Goal: Communication & Community: Answer question/provide support

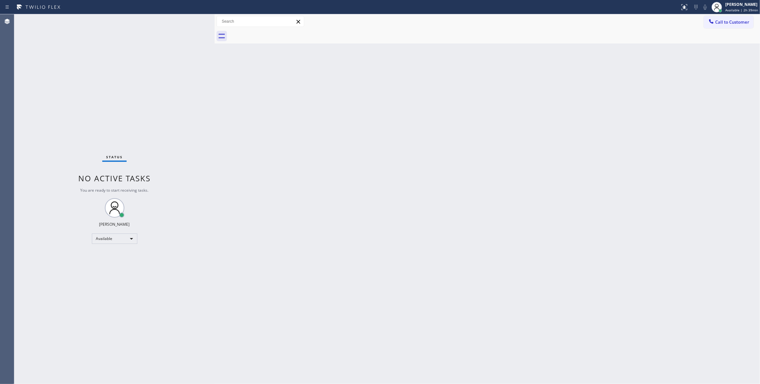
click at [1, 143] on div "Agent Desktop" at bounding box center [7, 199] width 14 height 370
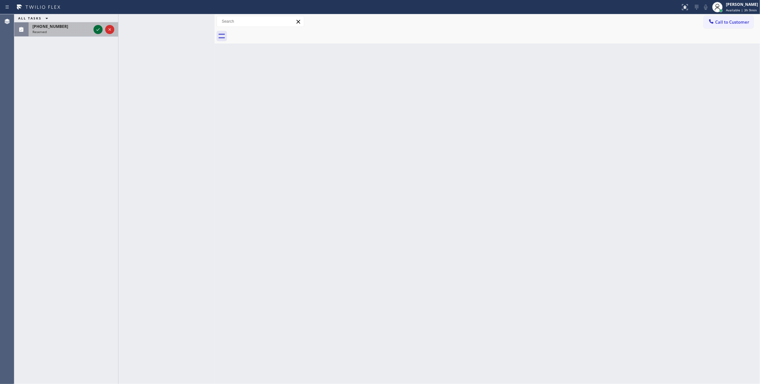
click at [98, 27] on icon at bounding box center [98, 30] width 8 height 8
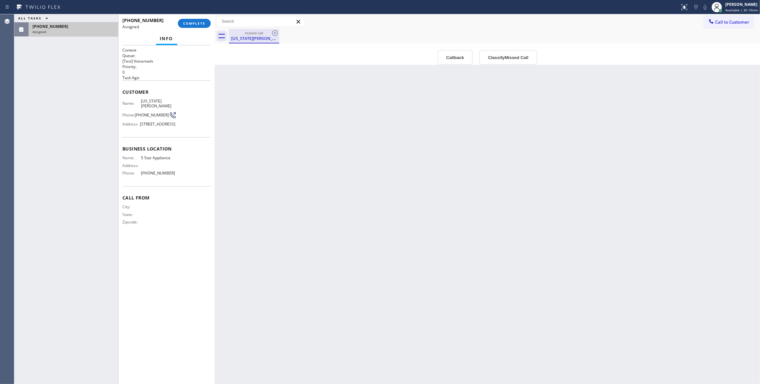
click at [252, 40] on div "[US_STATE][PERSON_NAME]" at bounding box center [254, 38] width 49 height 6
click at [221, 34] on icon at bounding box center [221, 36] width 6 height 5
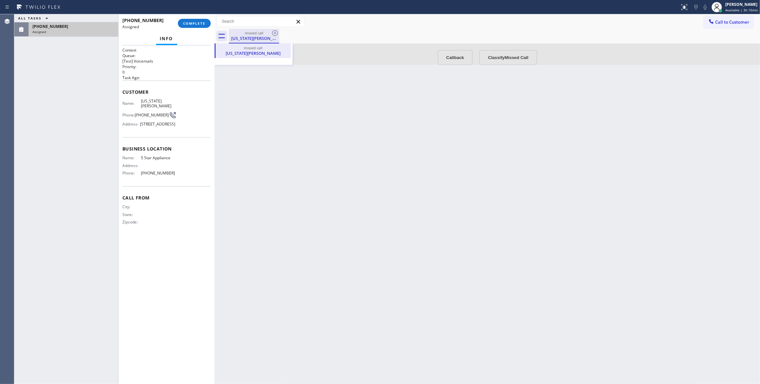
click at [244, 40] on div "[US_STATE][PERSON_NAME]" at bounding box center [254, 38] width 49 height 6
drag, startPoint x: 182, startPoint y: 182, endPoint x: 137, endPoint y: 99, distance: 93.8
click at [137, 99] on div "Context Queue: [Test] Voicemails Priority: 0 Task Age: Customer Name: [US_STATE…" at bounding box center [166, 141] width 88 height 188
copy div "[US_STATE][PERSON_NAME] Phone: [PHONE_NUMBER] Address: [STREET_ADDRESS] Busines…"
click at [504, 56] on div at bounding box center [487, 53] width 545 height 21
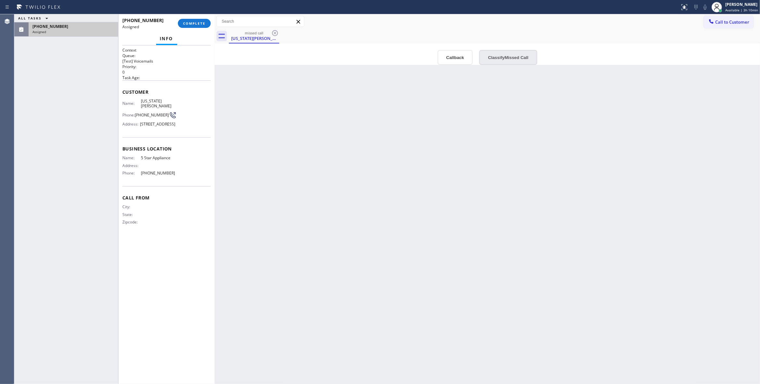
click at [512, 61] on button "Classify Missed Call" at bounding box center [508, 57] width 58 height 15
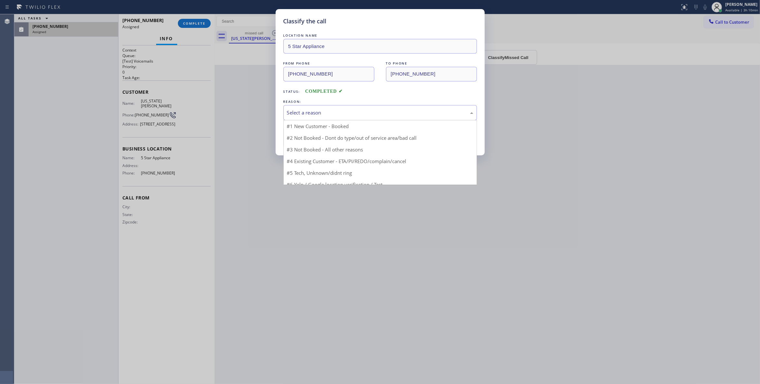
click at [361, 112] on div "Select a reason" at bounding box center [380, 112] width 186 height 7
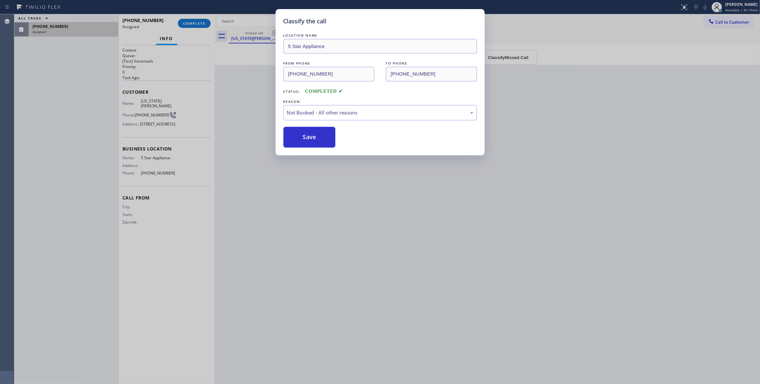
click at [301, 136] on button "Save" at bounding box center [309, 137] width 52 height 21
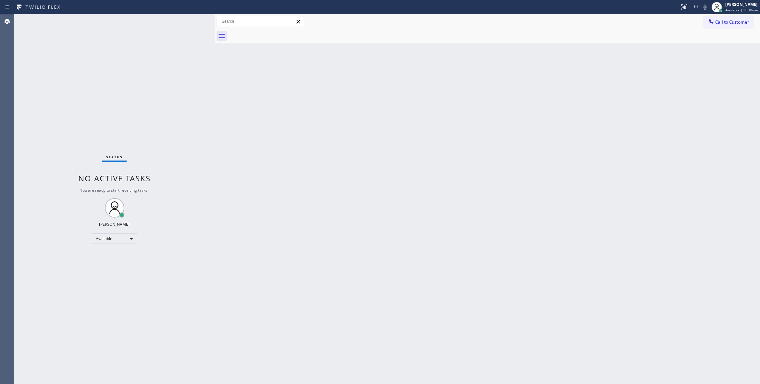
drag, startPoint x: 366, startPoint y: 161, endPoint x: 358, endPoint y: 132, distance: 30.1
click at [362, 146] on div "Back to Dashboard Change Sender ID Customers Technicians Select a contact Outbo…" at bounding box center [487, 199] width 545 height 370
click at [726, 25] on button "Call to Customer" at bounding box center [729, 22] width 50 height 12
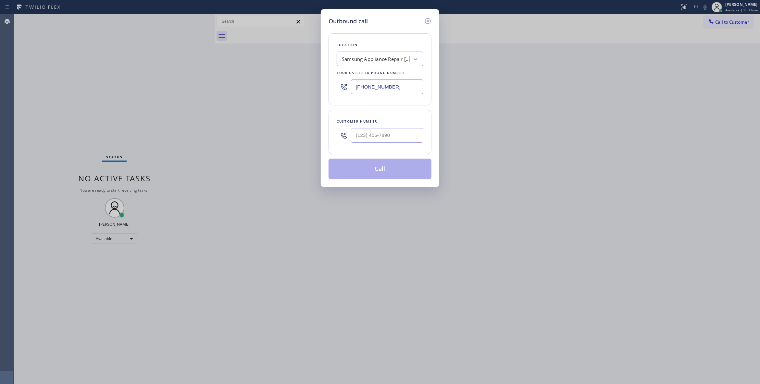
drag, startPoint x: 328, startPoint y: 86, endPoint x: 208, endPoint y: 83, distance: 120.1
click at [208, 85] on div "Outbound call Location Samsung Appliance Repair [GEOGRAPHIC_DATA] Your caller i…" at bounding box center [380, 192] width 760 height 384
paste input "323) 898-8043"
drag, startPoint x: 410, startPoint y: 86, endPoint x: 260, endPoint y: 77, distance: 149.6
click at [260, 77] on div "Outbound call Location Samsung Appliance Repair [GEOGRAPHIC_DATA] Your caller i…" at bounding box center [380, 192] width 760 height 384
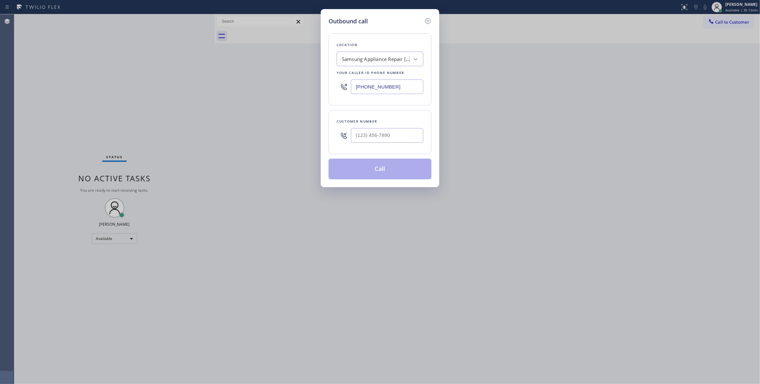
paste input "323) 870-7123"
type input "[PHONE_NUMBER]"
click at [371, 143] on input "(___) ___-____" at bounding box center [387, 135] width 72 height 15
paste input "323) 898-8043"
type input "[PHONE_NUMBER]"
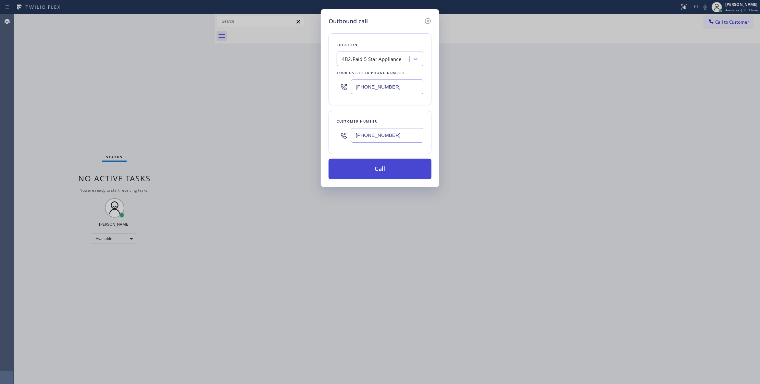
click at [407, 168] on button "Call" at bounding box center [380, 169] width 103 height 21
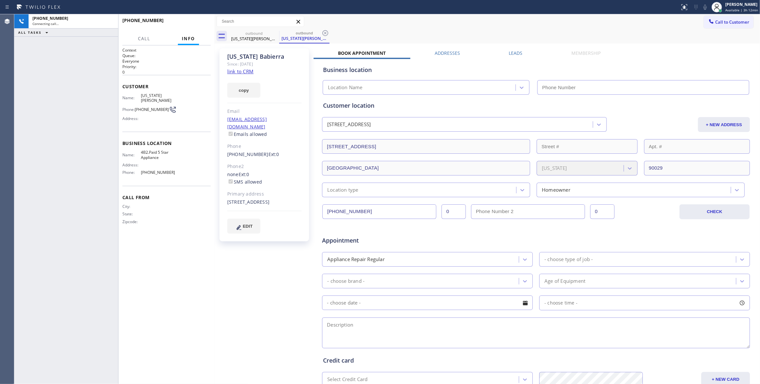
type input "[PHONE_NUMBER]"
click at [325, 32] on icon at bounding box center [325, 33] width 8 height 8
click at [99, 338] on div "[PHONE_NUMBER] Connecting call… ALL TASKS ALL TASKS ACTIVE TASKS TASKS IN WRAP …" at bounding box center [66, 199] width 104 height 370
click at [201, 24] on span "HANG UP" at bounding box center [196, 23] width 20 height 5
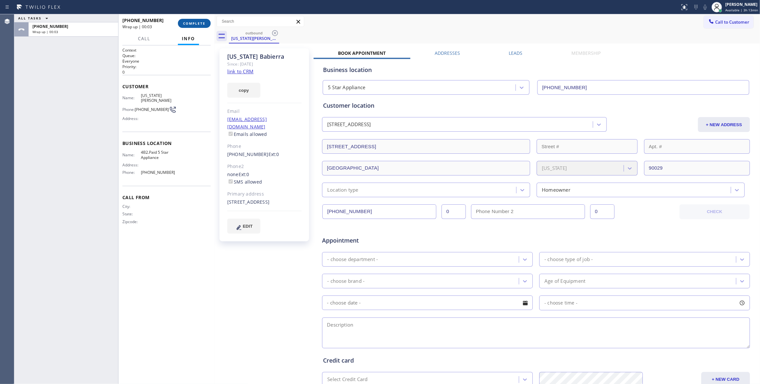
click at [193, 20] on button "COMPLETE" at bounding box center [194, 23] width 33 height 9
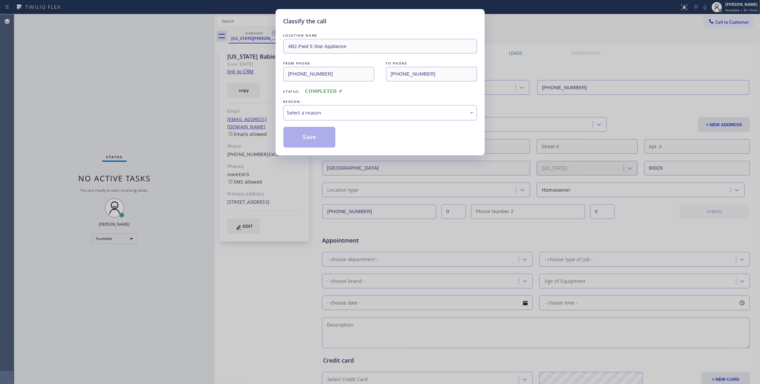
click at [321, 106] on div "Select a reason" at bounding box center [379, 112] width 193 height 15
click at [321, 139] on button "Save" at bounding box center [309, 137] width 52 height 21
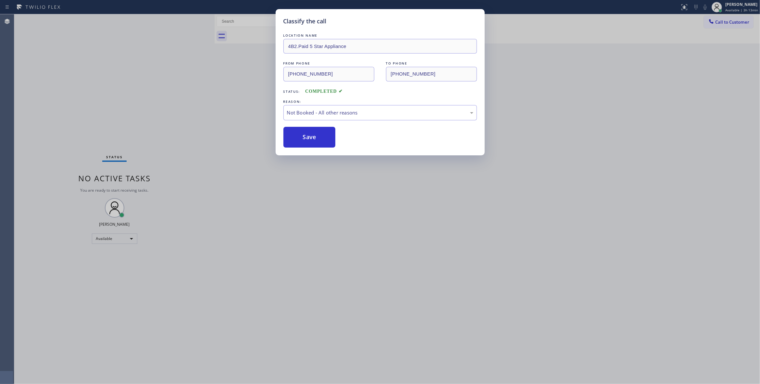
click at [321, 139] on button "Save" at bounding box center [309, 137] width 52 height 21
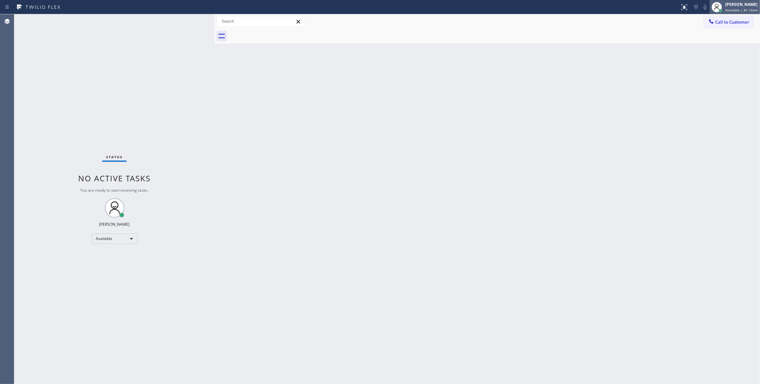
click at [728, 11] on span "Available | 3h 13min" at bounding box center [741, 10] width 33 height 5
click at [715, 65] on button "Log out" at bounding box center [727, 63] width 65 height 14
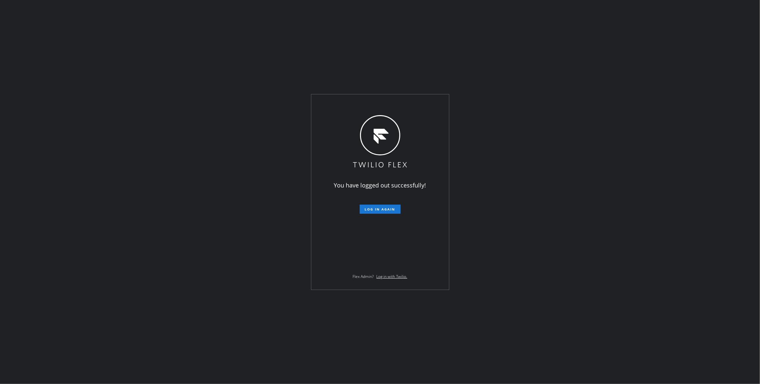
click at [108, 238] on div "You have logged out successfully! Log in again Flex Admin? Log in with Twilio." at bounding box center [380, 192] width 760 height 384
click at [112, 367] on div "You have logged out successfully! Log in again Flex Admin? Log in with Twilio." at bounding box center [380, 192] width 760 height 384
